Goal: Use online tool/utility: Utilize a website feature to perform a specific function

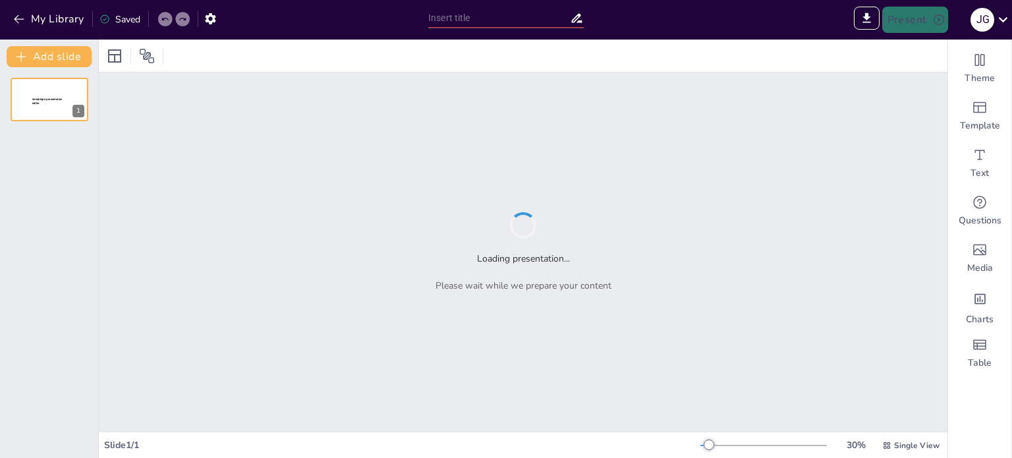
type input "Sendsteps presentation"
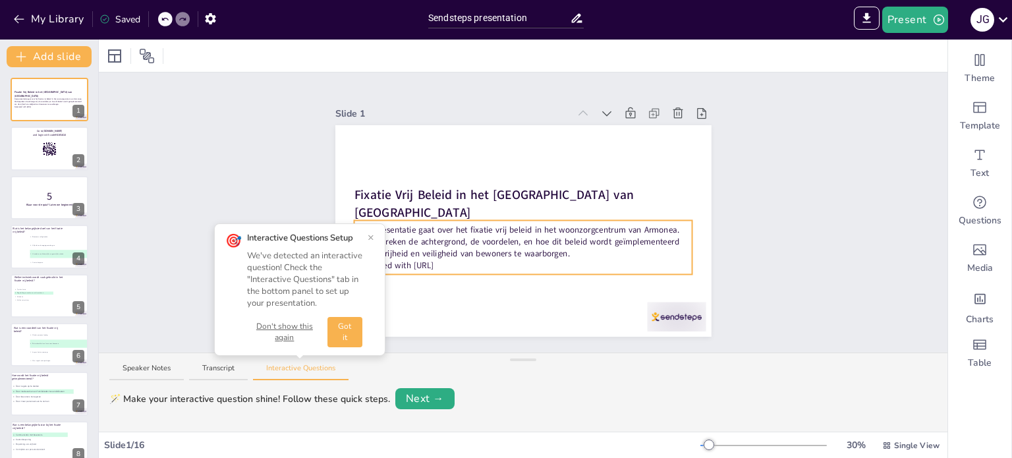
click at [469, 266] on div "Deze presentatie gaat over het fixatie vrij beleid in het woonzorgcentrum van A…" at bounding box center [523, 247] width 339 height 54
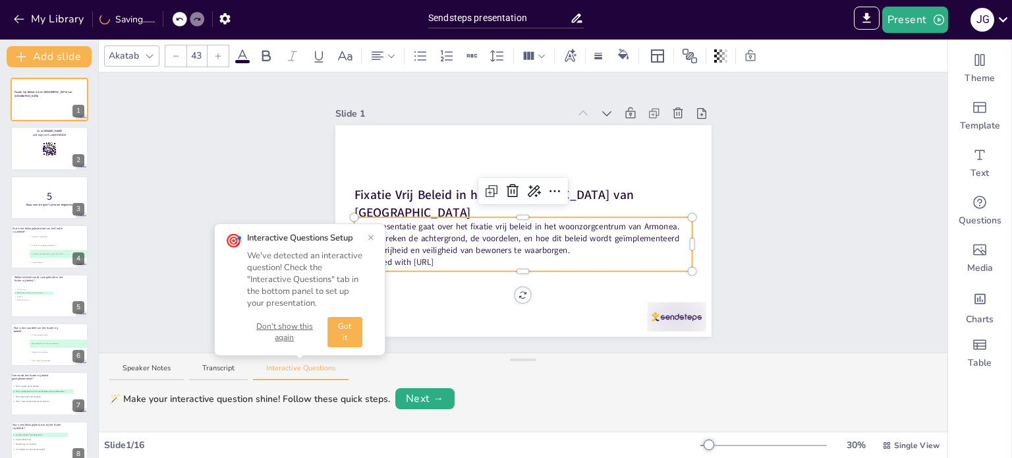
drag, startPoint x: 456, startPoint y: 257, endPoint x: 345, endPoint y: 262, distance: 110.8
click at [345, 262] on div "Slide 1 Fixatie Vrij Beleid in het [GEOGRAPHIC_DATA] van Armonea Deze presentat…" at bounding box center [523, 212] width 849 height 280
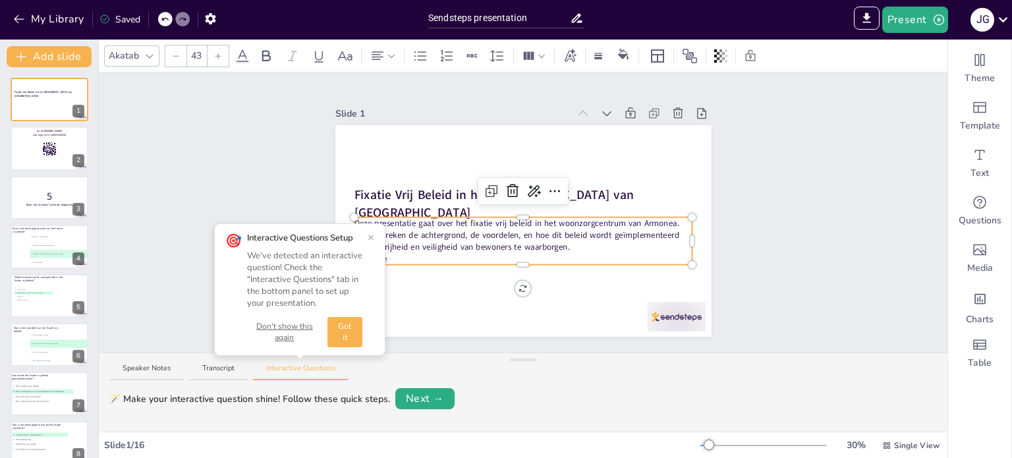
click at [292, 323] on button "Don't show this again" at bounding box center [284, 332] width 75 height 22
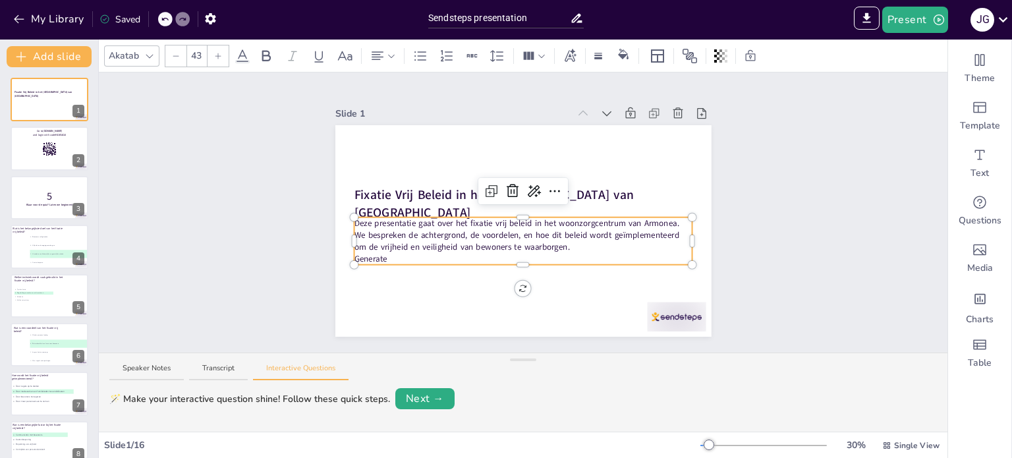
click at [227, 247] on div "Slide 1 Fixatie Vrij Beleid in het [GEOGRAPHIC_DATA] van Armonea Deze presentat…" at bounding box center [523, 212] width 849 height 280
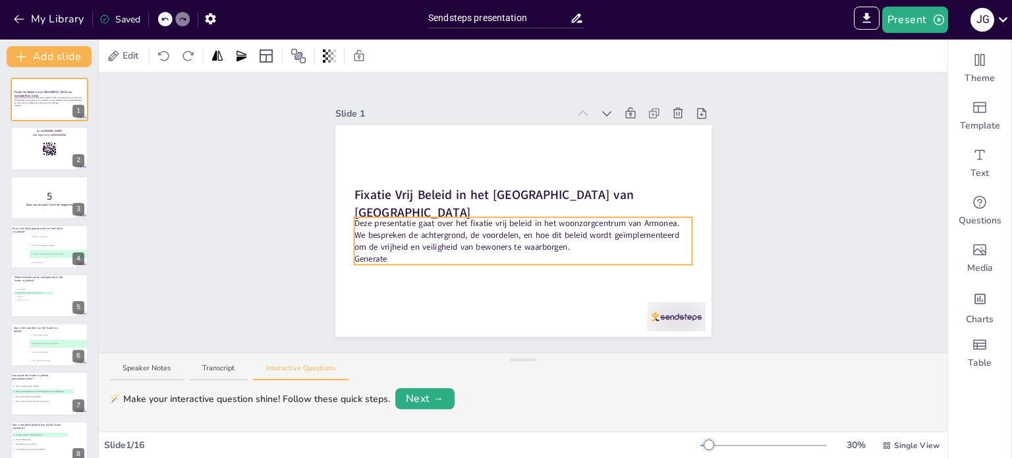
click at [387, 252] on p "Generate" at bounding box center [523, 258] width 339 height 12
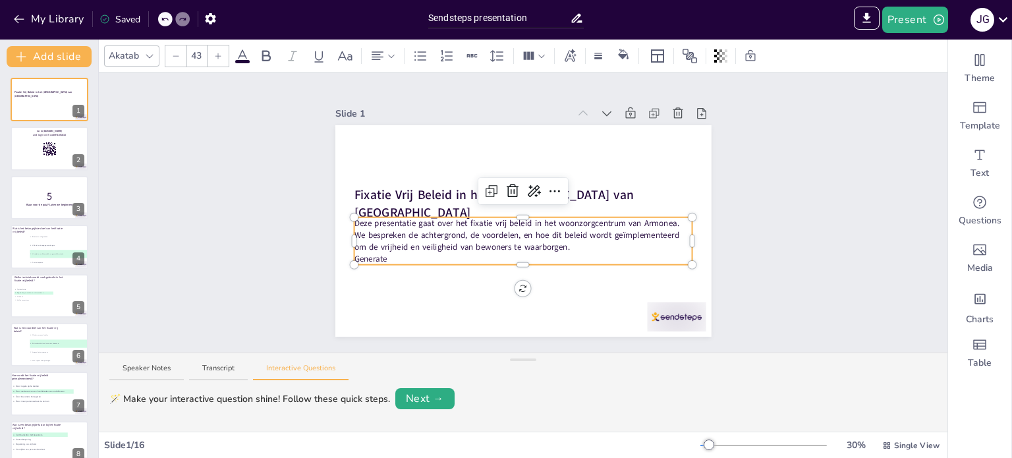
click at [387, 252] on p "Generate" at bounding box center [523, 258] width 339 height 12
drag, startPoint x: 369, startPoint y: 253, endPoint x: 340, endPoint y: 252, distance: 29.0
click at [340, 252] on div "Fixatie Vrij Beleid in het Woonzorgcentrum van Armonea Deze presentatie gaat ov…" at bounding box center [523, 230] width 376 height 211
click at [385, 259] on div at bounding box center [523, 261] width 339 height 5
click at [380, 253] on p "Generate" at bounding box center [523, 258] width 339 height 12
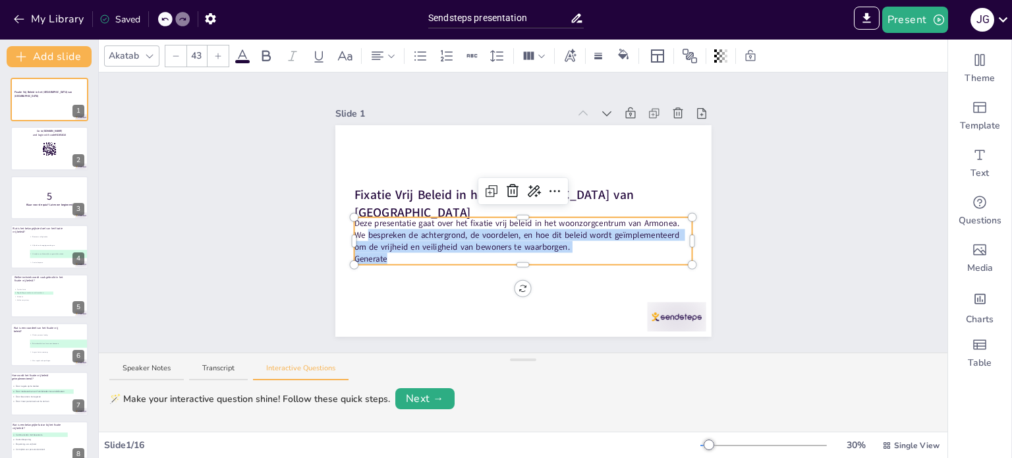
drag, startPoint x: 380, startPoint y: 253, endPoint x: 347, endPoint y: 254, distance: 32.3
click at [347, 254] on div "Fixatie Vrij Beleid in het Woonzorgcentrum van Armonea Deze presentatie gaat ov…" at bounding box center [523, 230] width 376 height 211
click at [384, 252] on p "Generate" at bounding box center [523, 258] width 339 height 12
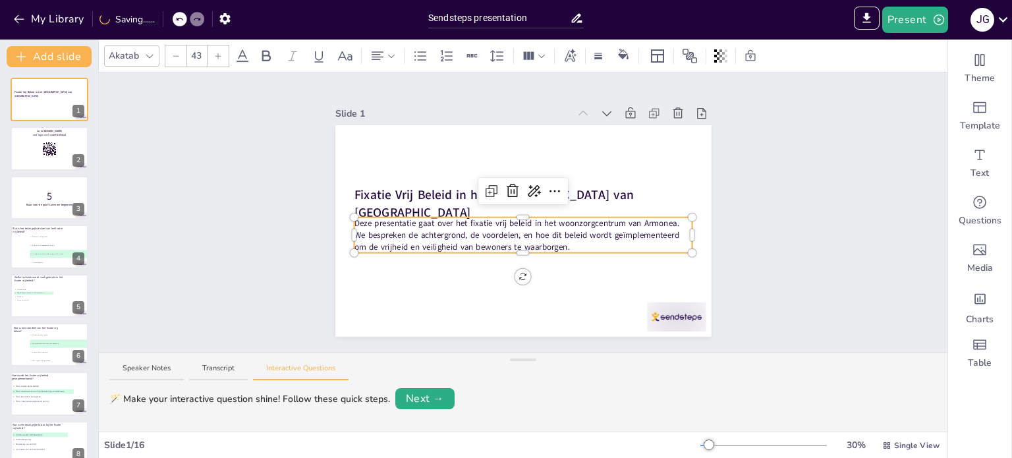
click at [233, 246] on div "Slide 1 Fixatie Vrij Beleid in het [GEOGRAPHIC_DATA] van Armonea Deze presentat…" at bounding box center [523, 212] width 849 height 280
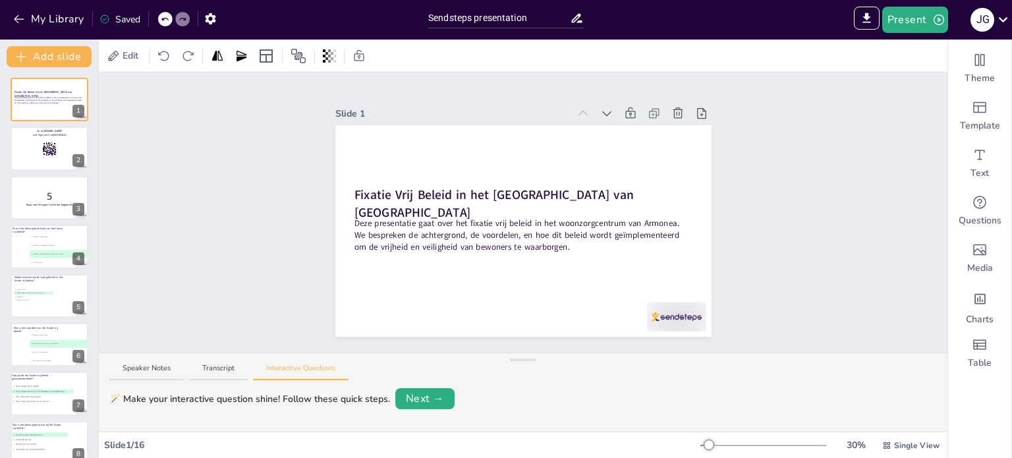
drag, startPoint x: 190, startPoint y: 188, endPoint x: 146, endPoint y: 111, distance: 89.7
click at [190, 188] on div "Slide 1 Fixatie Vrij Beleid in het [GEOGRAPHIC_DATA] van Armonea Deze presentat…" at bounding box center [523, 212] width 849 height 280
click at [63, 28] on button "My Library" at bounding box center [50, 19] width 80 height 21
